Goal: Transaction & Acquisition: Obtain resource

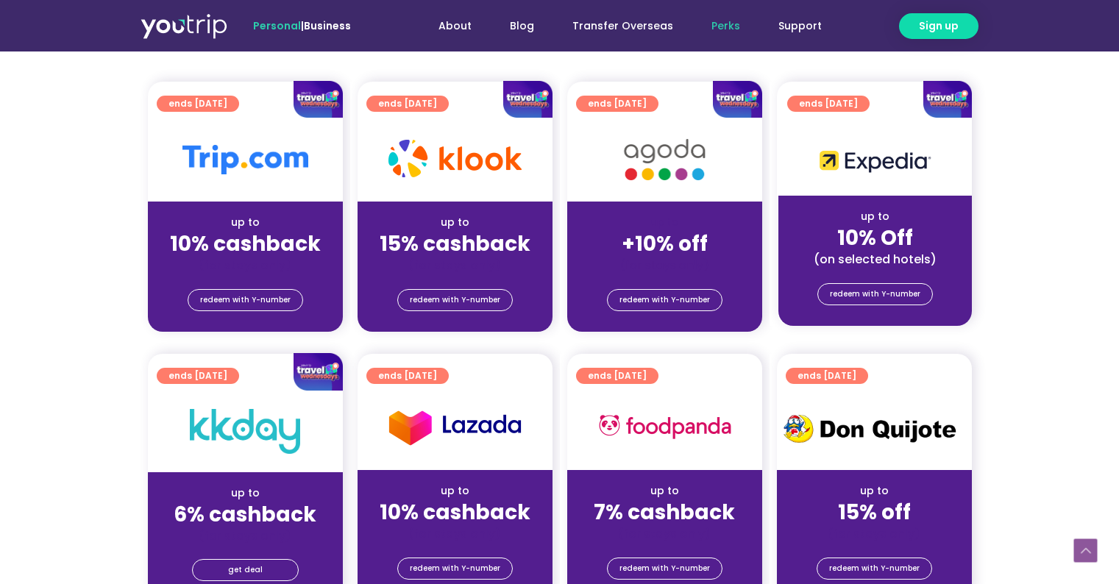
scroll to position [279, 0]
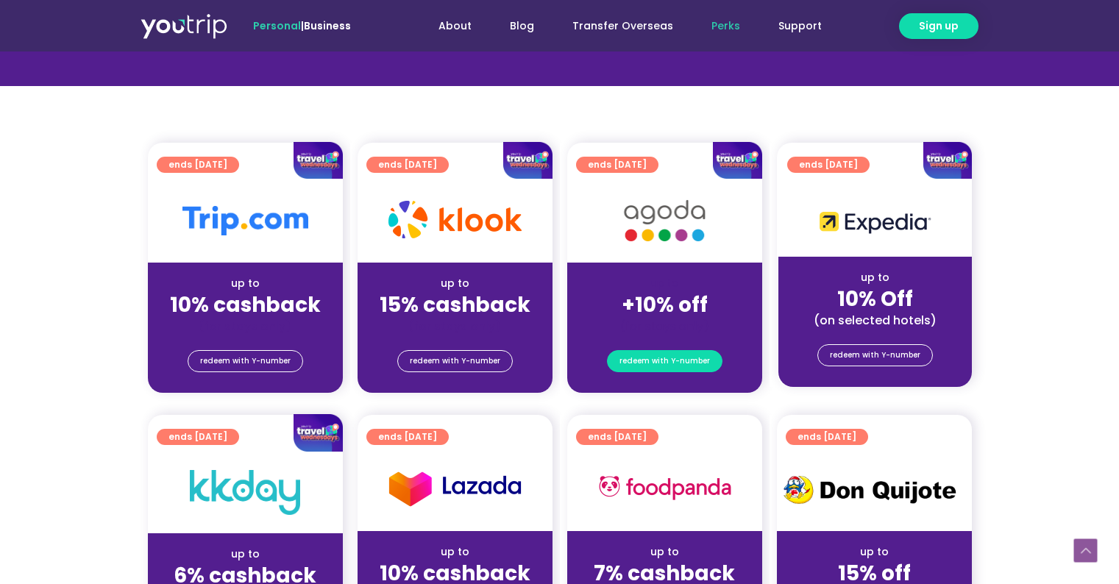
click at [710, 368] on span "redeem with Y-number" at bounding box center [665, 361] width 91 height 21
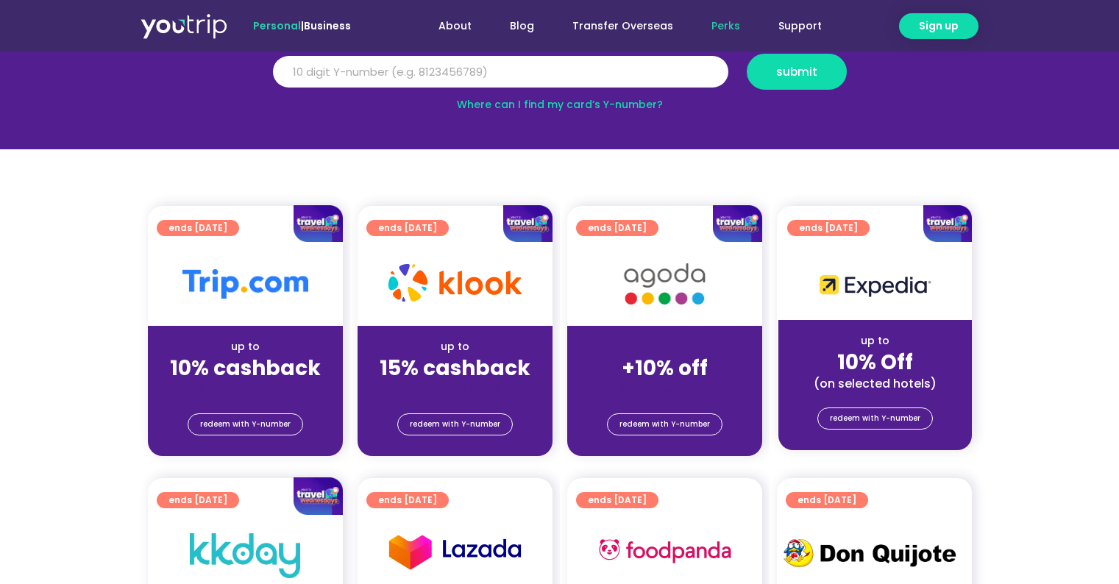
scroll to position [218, 0]
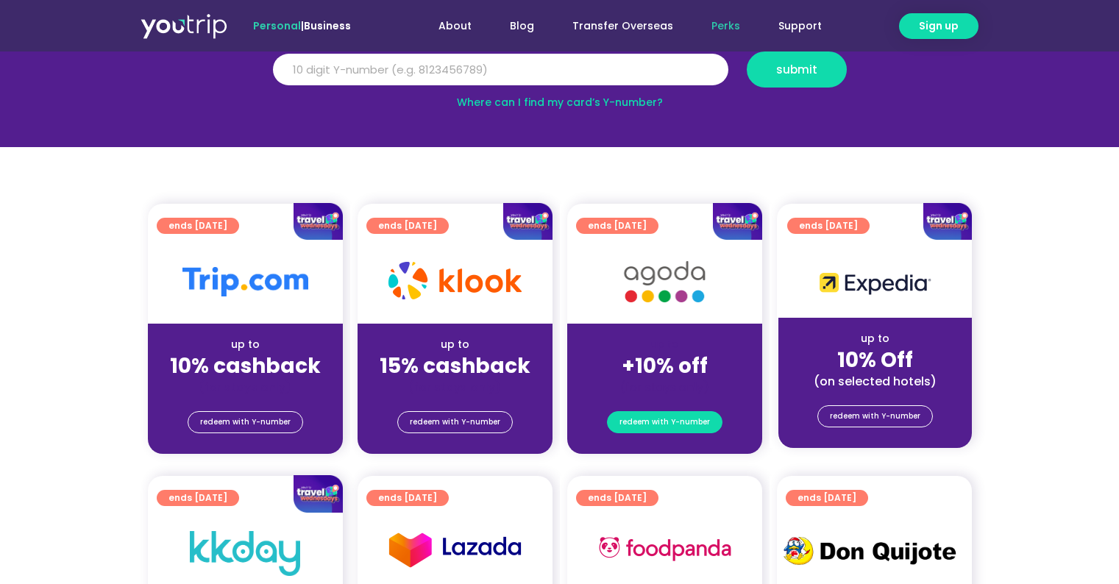
click at [688, 422] on span "redeem with Y-number" at bounding box center [665, 422] width 91 height 21
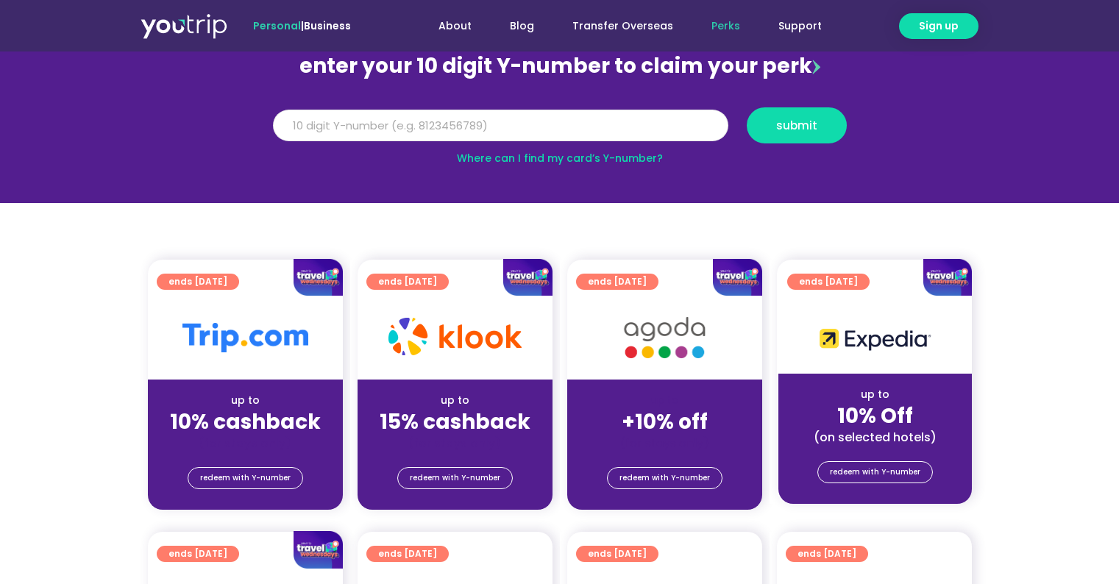
click at [564, 130] on input "Y Number" at bounding box center [500, 126] width 455 height 32
click at [608, 152] on link "Where can I find my card’s Y-number?" at bounding box center [560, 158] width 206 height 15
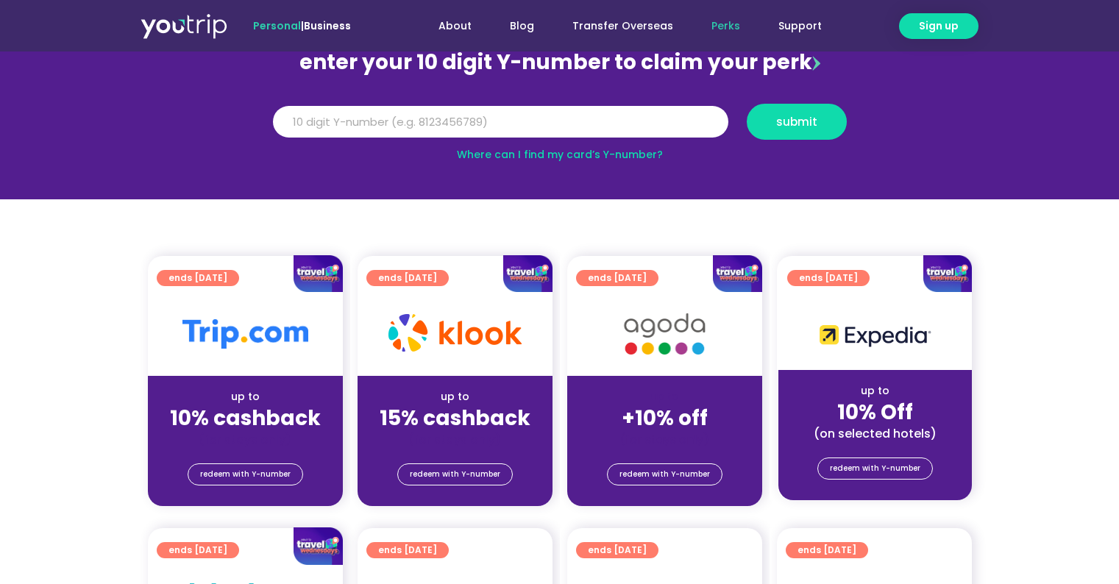
scroll to position [143, 0]
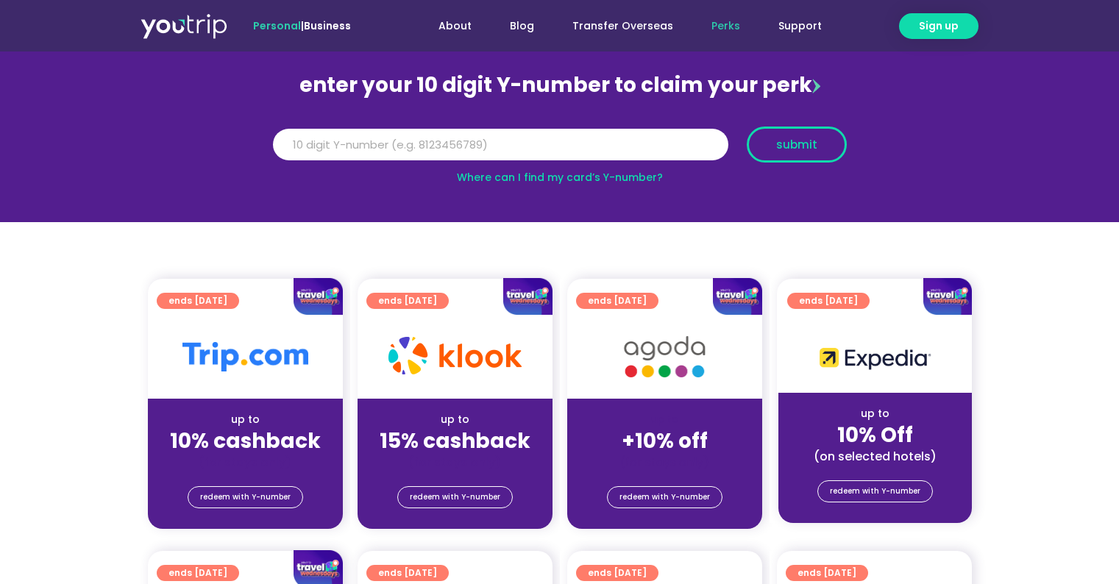
click at [812, 141] on span "submit" at bounding box center [796, 144] width 41 height 11
click at [815, 144] on span "submit" at bounding box center [796, 144] width 41 height 11
click at [668, 492] on span "redeem with Y-number" at bounding box center [665, 497] width 91 height 21
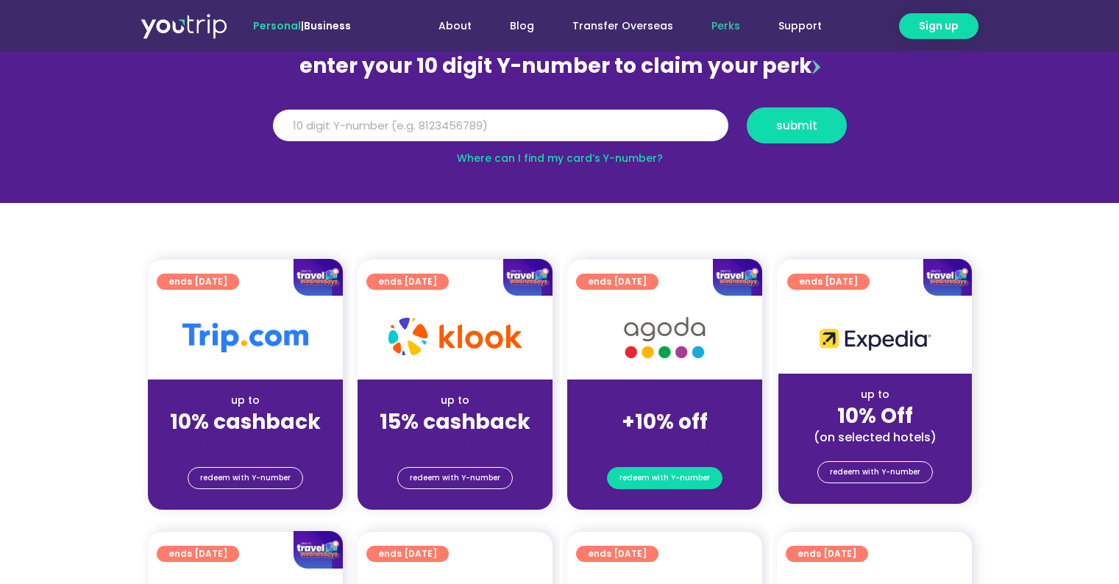
click at [664, 484] on span "redeem with Y-number" at bounding box center [665, 478] width 91 height 21
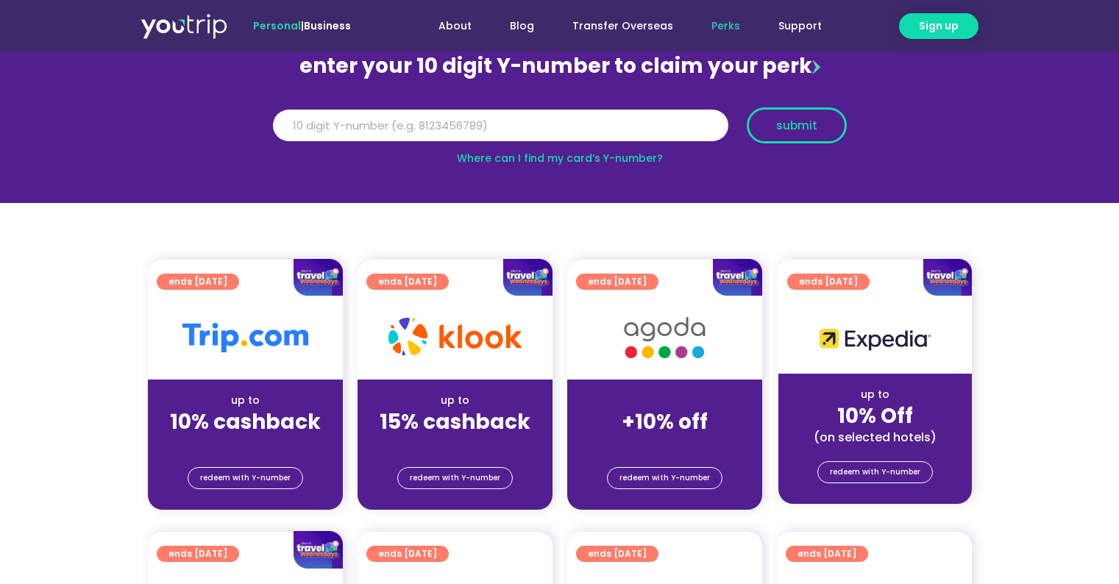
click at [781, 127] on span "submit" at bounding box center [796, 125] width 41 height 11
click at [509, 93] on div "enter your 10 digit Y-number to claim your perk Y Number submit Where can I fin…" at bounding box center [560, 106] width 589 height 119
click at [381, 125] on input "Y Number" at bounding box center [500, 126] width 455 height 32
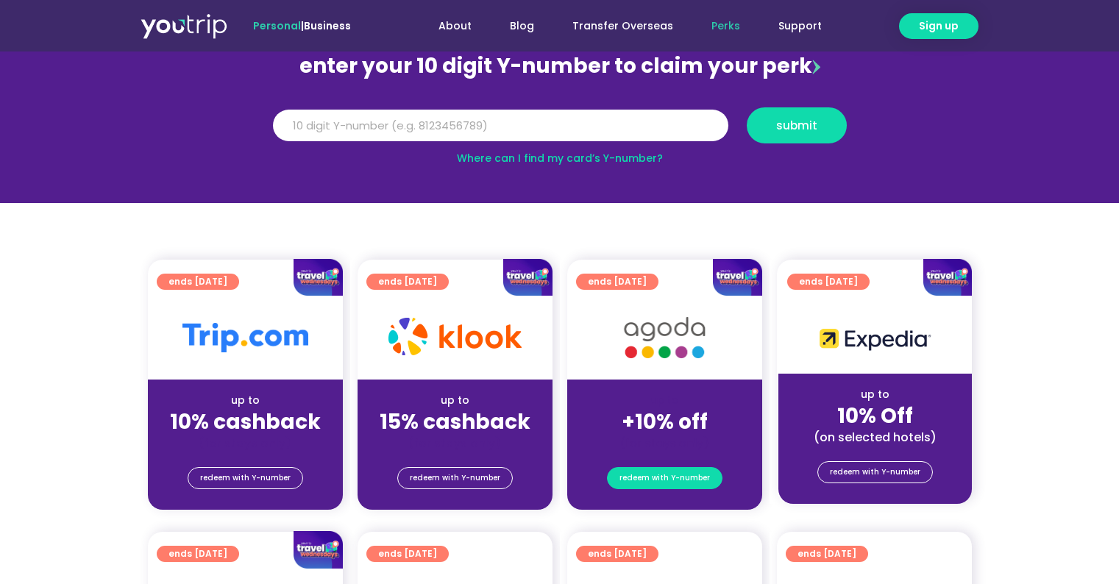
click at [701, 485] on span "redeem with Y-number" at bounding box center [665, 478] width 91 height 21
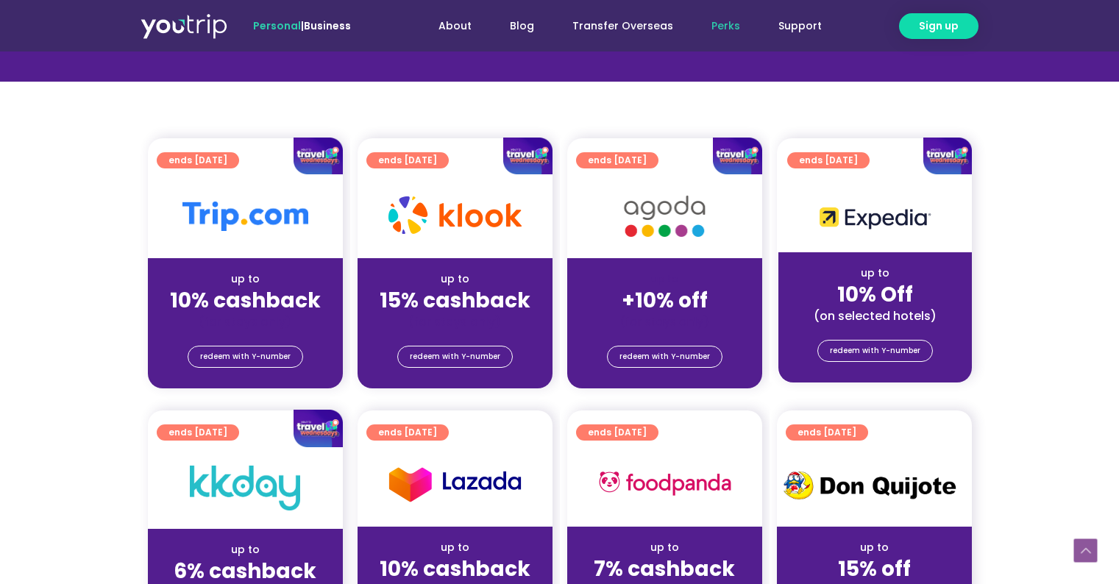
scroll to position [283, 0]
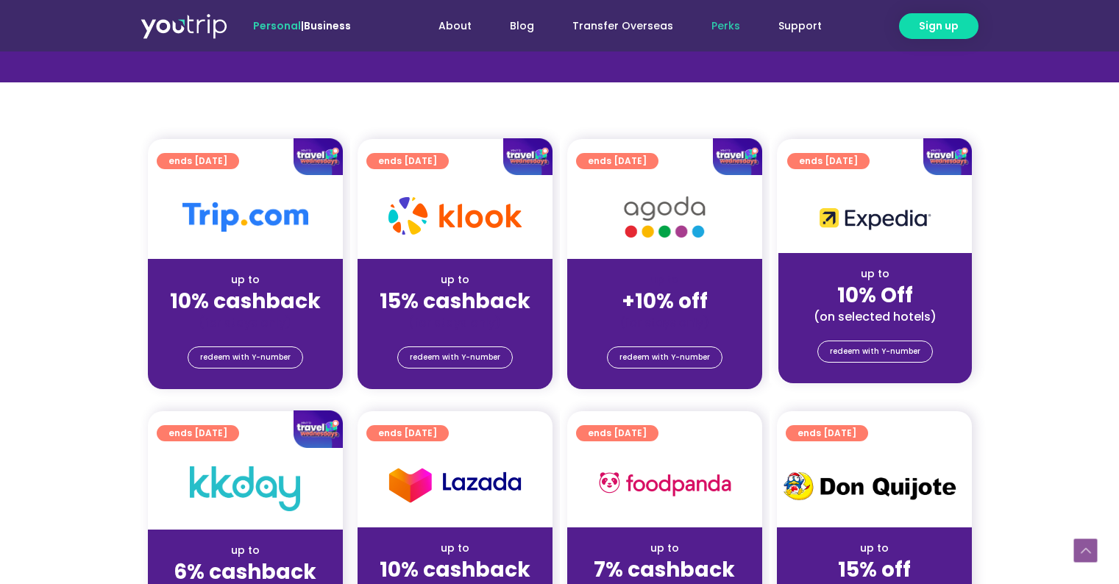
click at [703, 209] on img at bounding box center [665, 217] width 118 height 60
click at [665, 291] on strong "+10% off" at bounding box center [665, 301] width 86 height 29
click at [644, 353] on span "redeem with Y-number" at bounding box center [665, 357] width 91 height 21
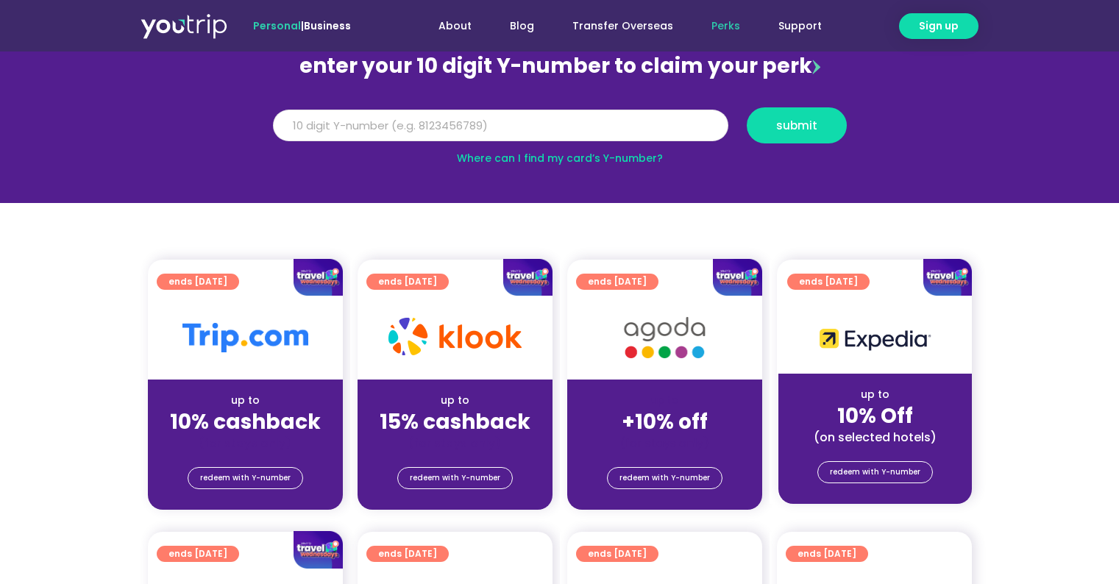
click at [295, 127] on input "Y Number" at bounding box center [500, 126] width 455 height 32
type input "8154907425"
click at [789, 120] on span "submit" at bounding box center [796, 125] width 41 height 11
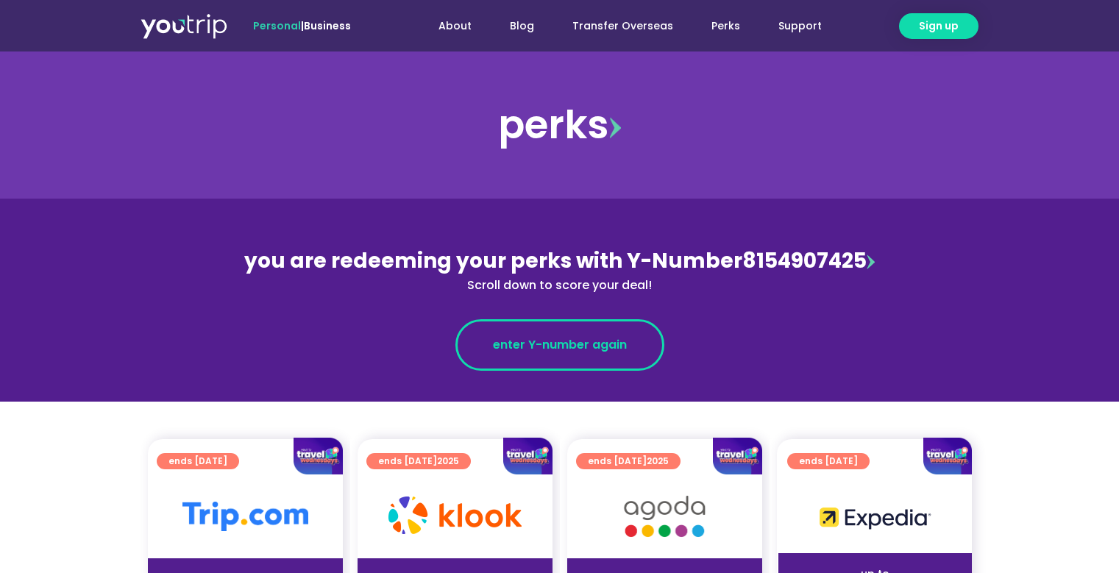
click at [619, 345] on span "enter Y-number again" at bounding box center [560, 345] width 134 height 18
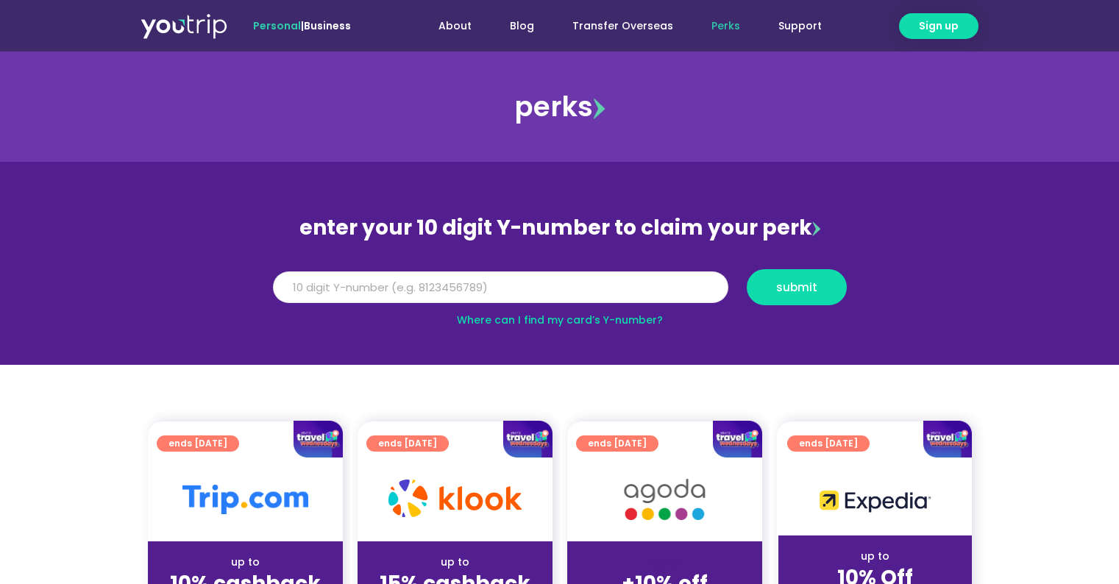
paste input "8154907425"
click at [295, 291] on input "Y Number" at bounding box center [500, 288] width 455 height 32
type input "8154907425"
click at [792, 282] on span "submit" at bounding box center [796, 287] width 41 height 11
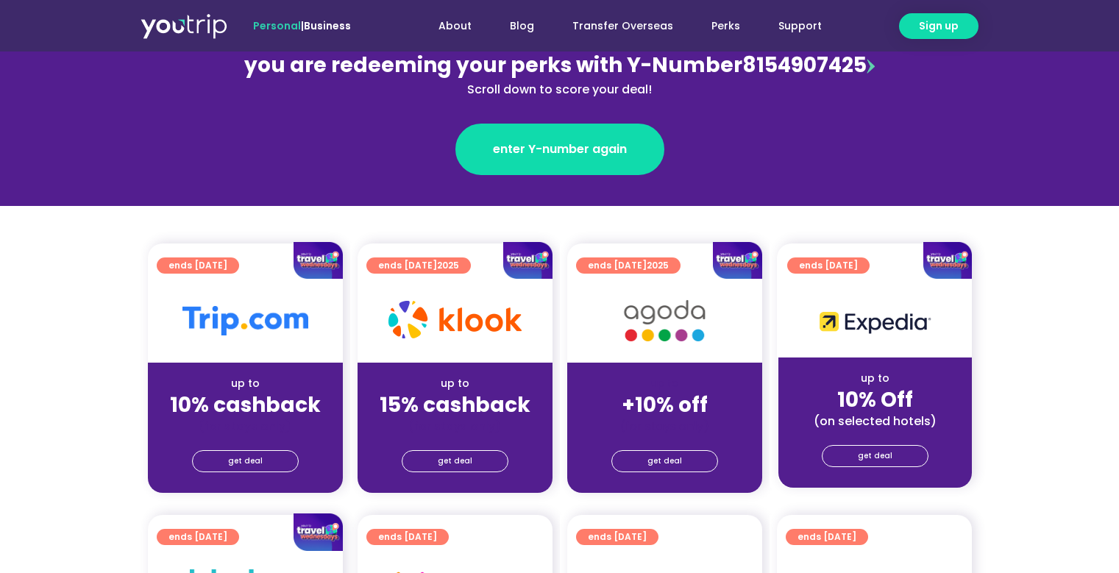
scroll to position [202, 0]
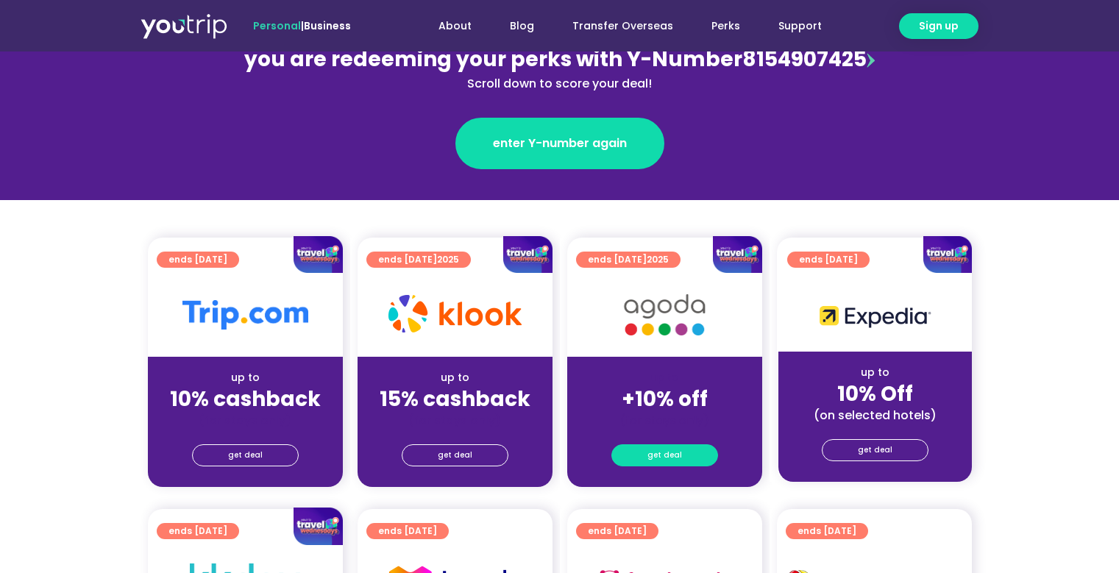
click at [688, 461] on link "get deal" at bounding box center [664, 455] width 107 height 22
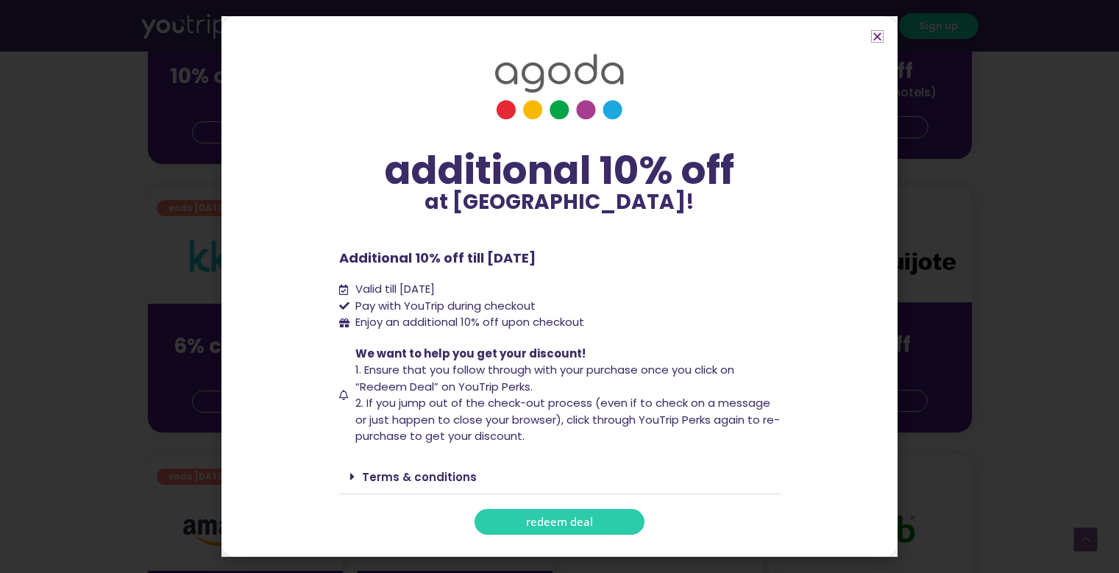
scroll to position [639, 0]
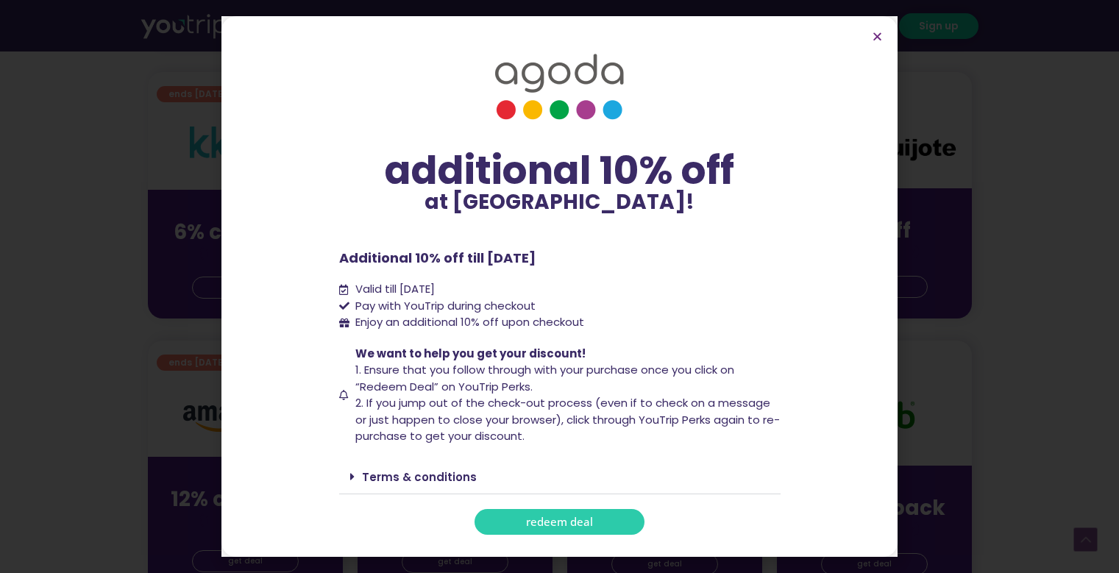
click at [561, 522] on span "redeem deal" at bounding box center [559, 522] width 67 height 11
